Goal: Task Accomplishment & Management: Use online tool/utility

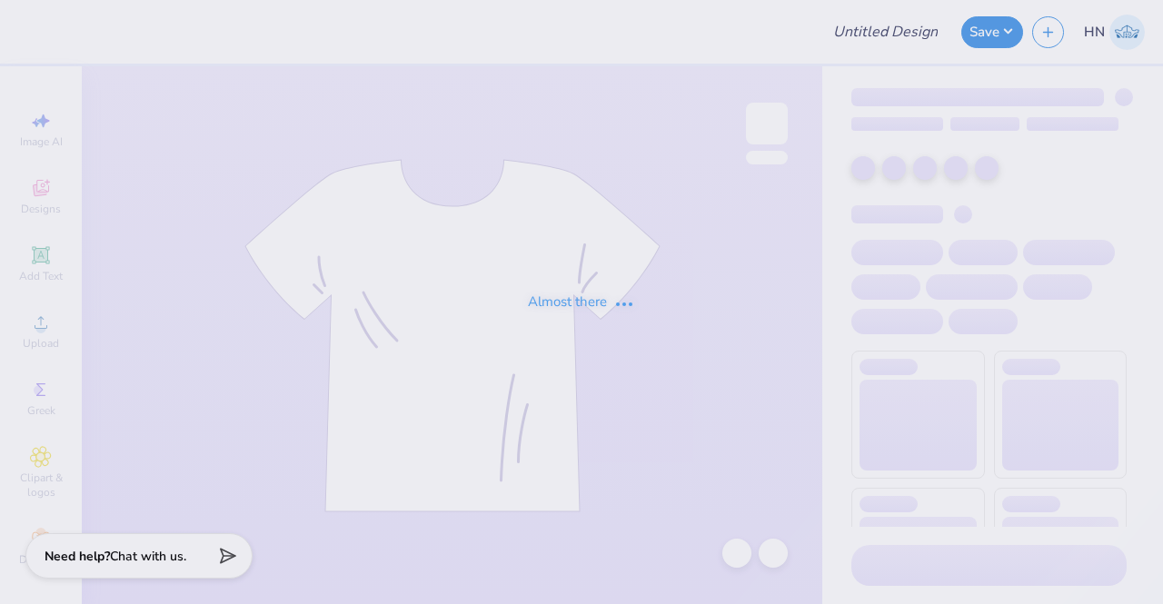
type input "AKPSI Rush Shirts!"
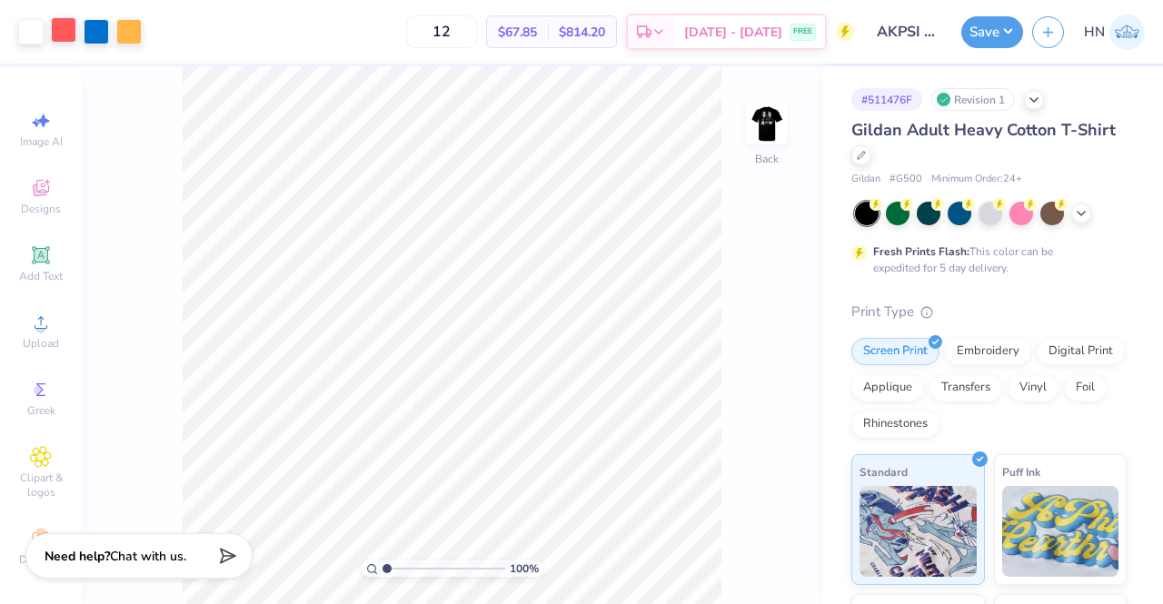
click at [62, 26] on div at bounding box center [63, 29] width 25 height 25
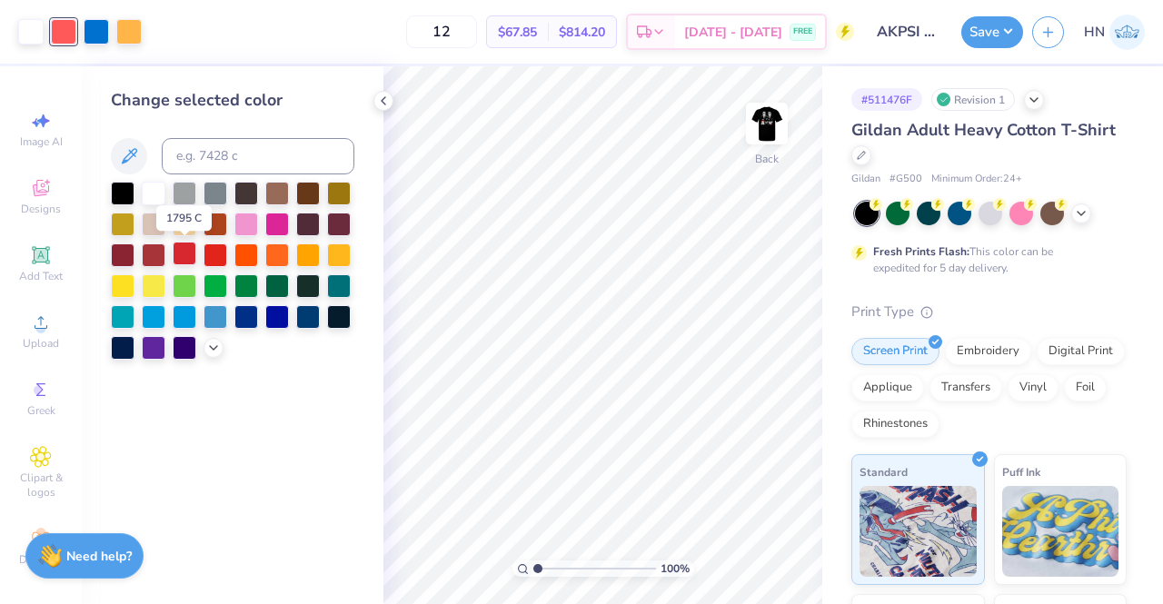
click at [188, 253] on div at bounding box center [185, 254] width 24 height 24
click at [761, 132] on img at bounding box center [767, 123] width 73 height 73
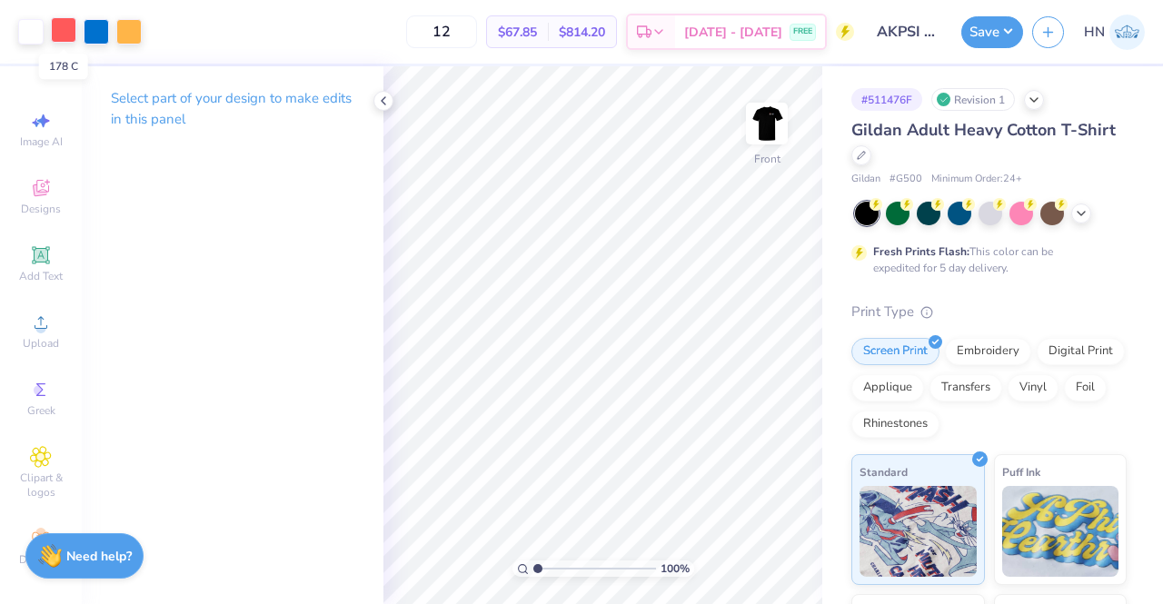
click at [73, 38] on div at bounding box center [63, 29] width 25 height 25
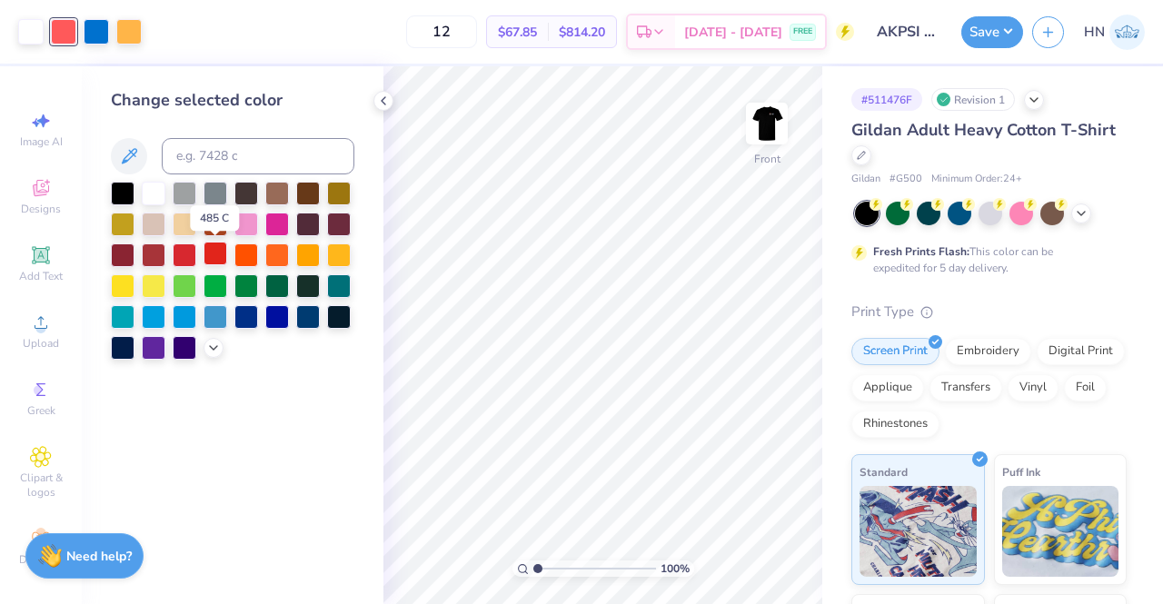
click at [214, 255] on div at bounding box center [216, 254] width 24 height 24
click at [758, 121] on img at bounding box center [767, 123] width 73 height 73
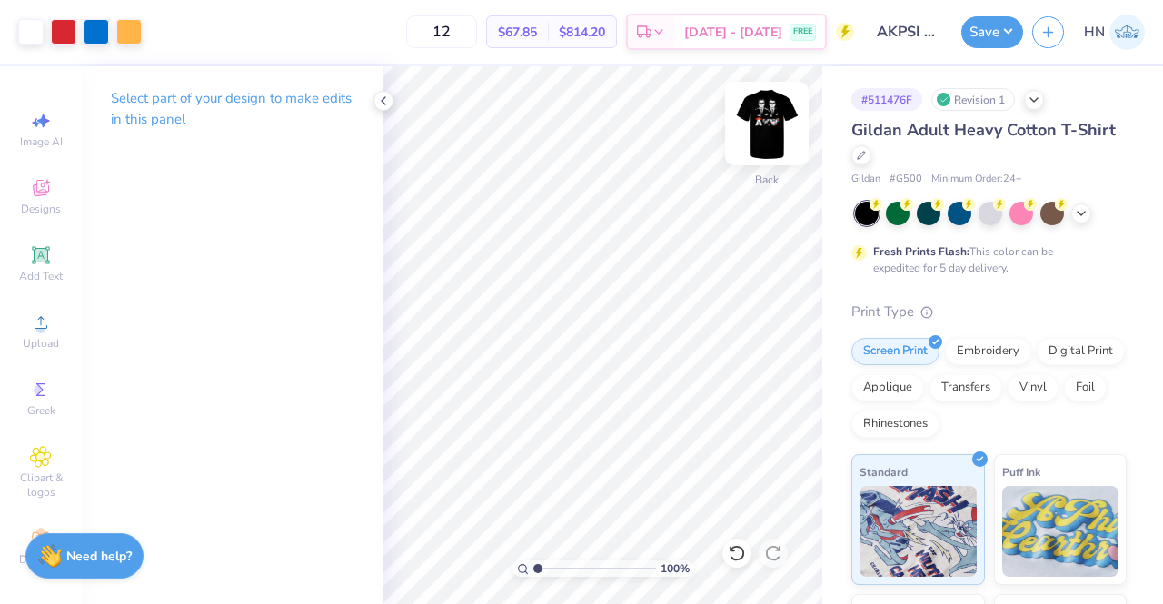
click at [758, 124] on img at bounding box center [767, 123] width 73 height 73
click at [58, 28] on div at bounding box center [63, 29] width 25 height 25
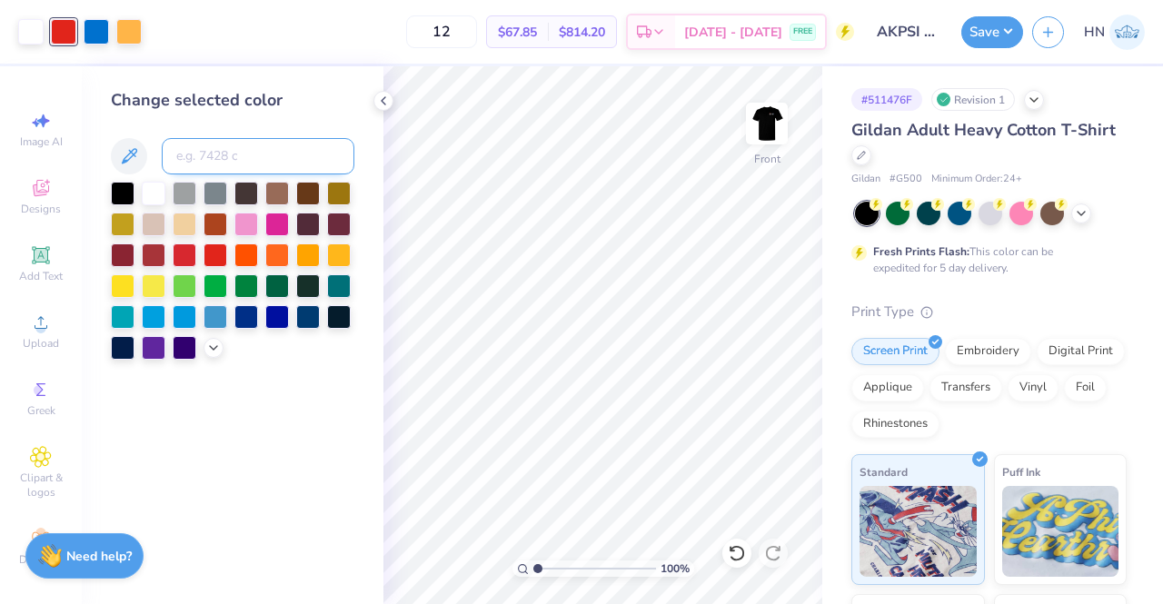
click at [243, 155] on input at bounding box center [258, 156] width 193 height 36
type input "1795"
click at [771, 128] on img at bounding box center [767, 123] width 73 height 73
click at [1010, 32] on button "Save" at bounding box center [992, 30] width 62 height 32
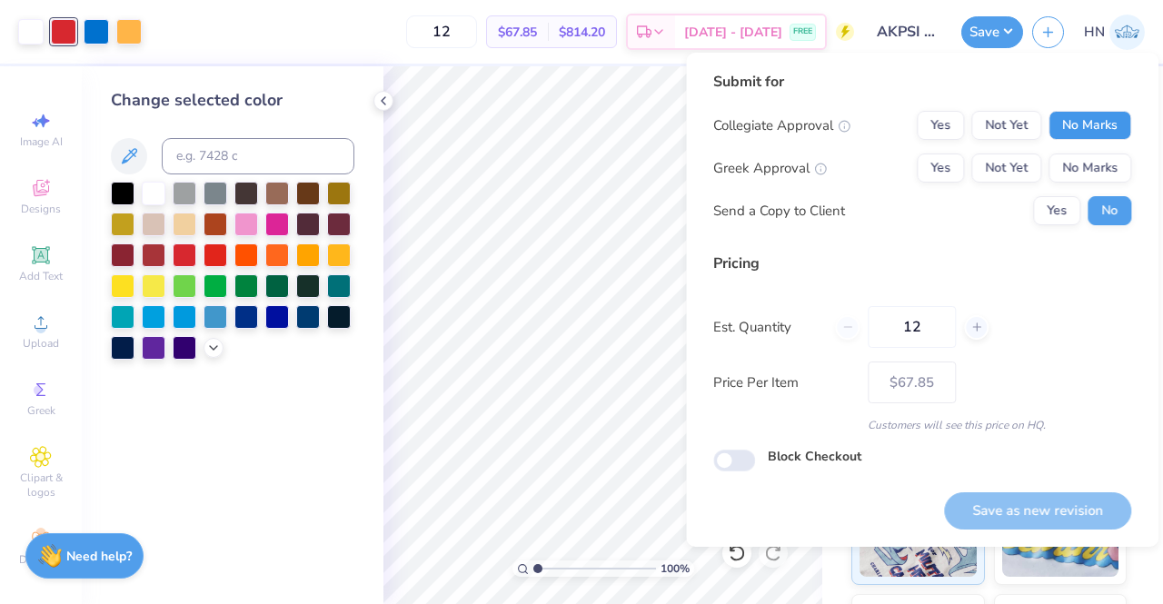
click at [1094, 129] on button "No Marks" at bounding box center [1090, 125] width 83 height 29
click at [950, 174] on button "Yes" at bounding box center [940, 168] width 47 height 29
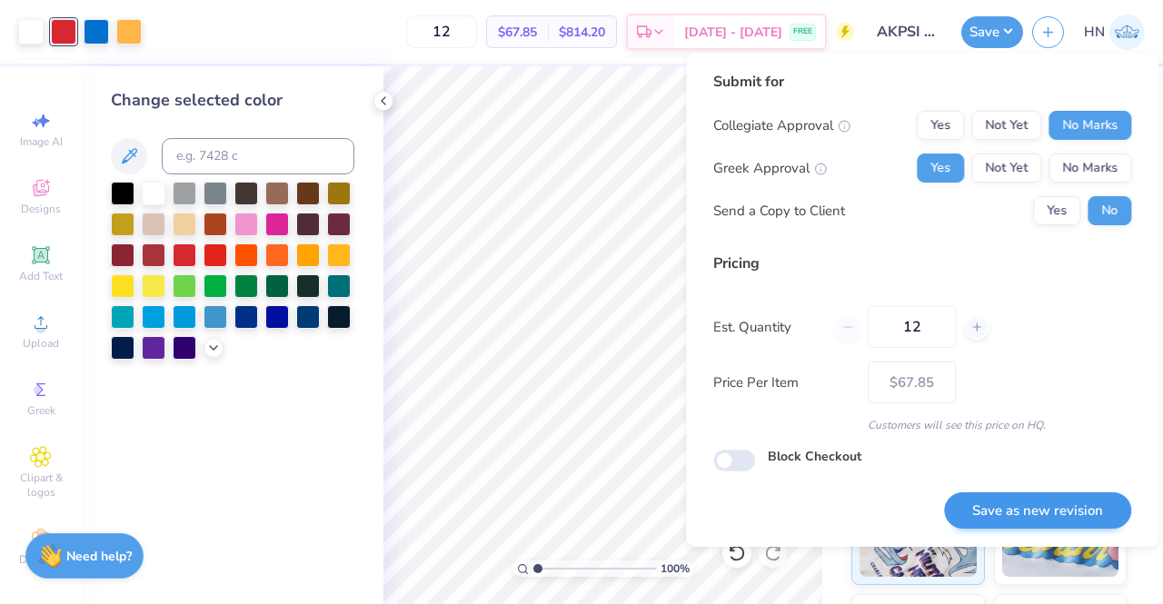
drag, startPoint x: 1067, startPoint y: 477, endPoint x: 1060, endPoint y: 506, distance: 30.0
click at [1069, 482] on div "Save as new revision" at bounding box center [1037, 500] width 187 height 57
click at [1045, 508] on button "Save as new revision" at bounding box center [1037, 511] width 187 height 37
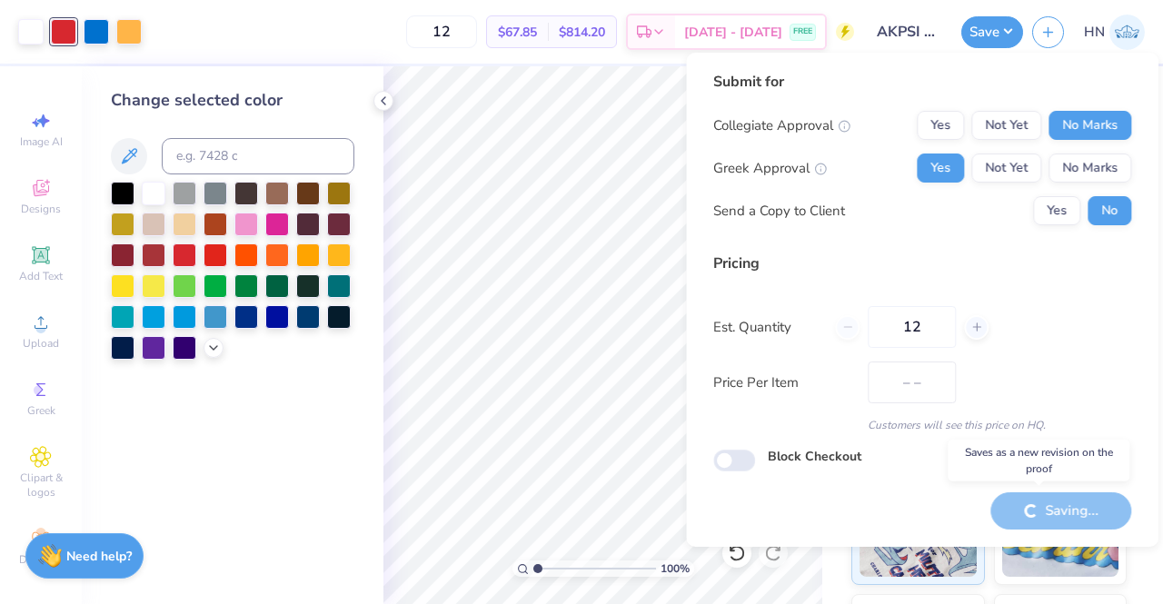
type input "$67.85"
